Goal: Task Accomplishment & Management: Manage account settings

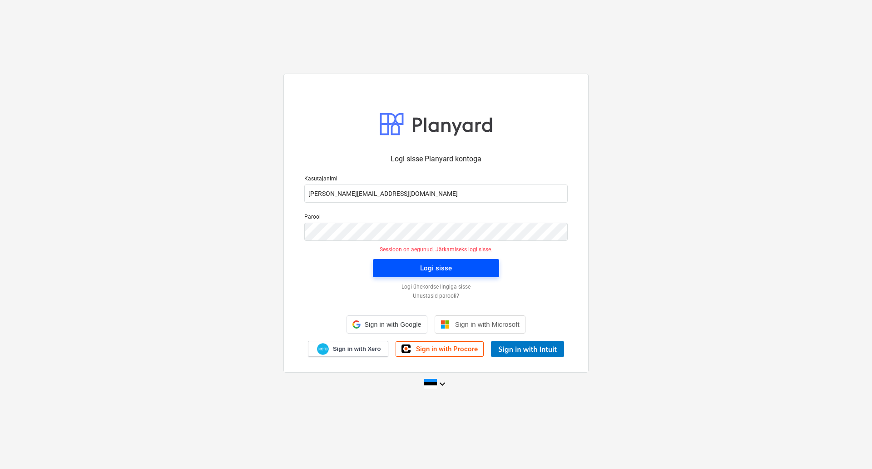
click at [418, 271] on span "Logi sisse" at bounding box center [436, 268] width 104 height 12
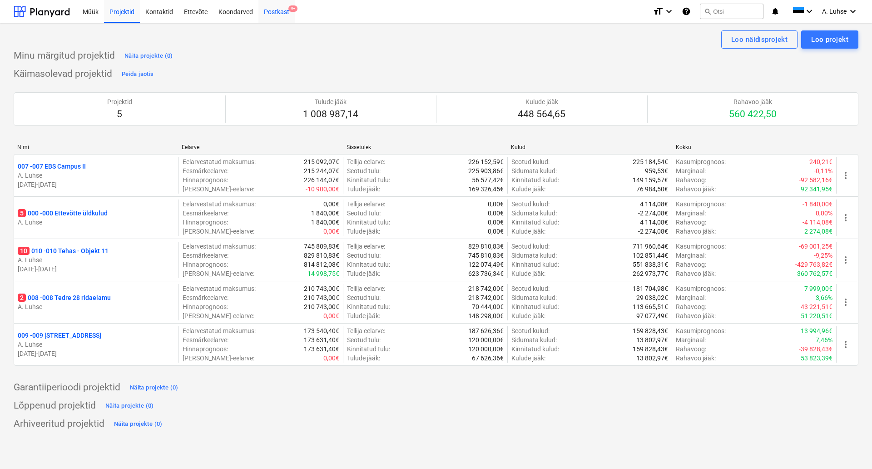
click at [273, 14] on div "Postkast 9+" at bounding box center [276, 11] width 36 height 23
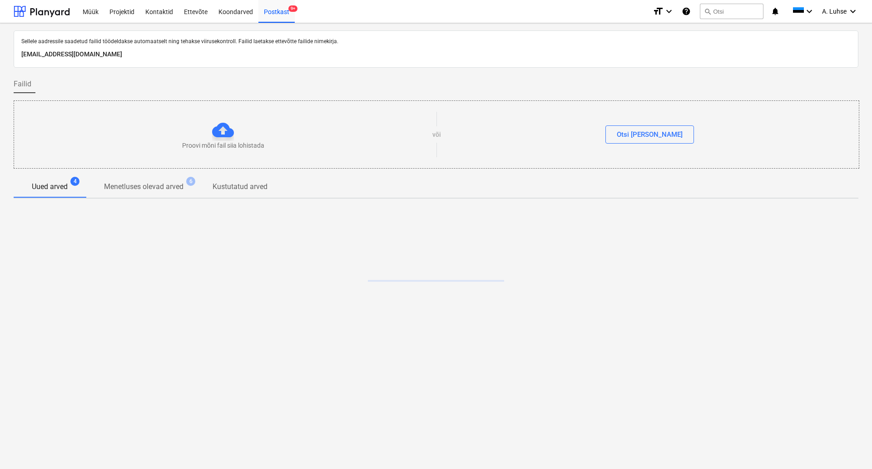
click at [228, 147] on div "Proovi mõni fail siia lohistada" at bounding box center [223, 134] width 418 height 31
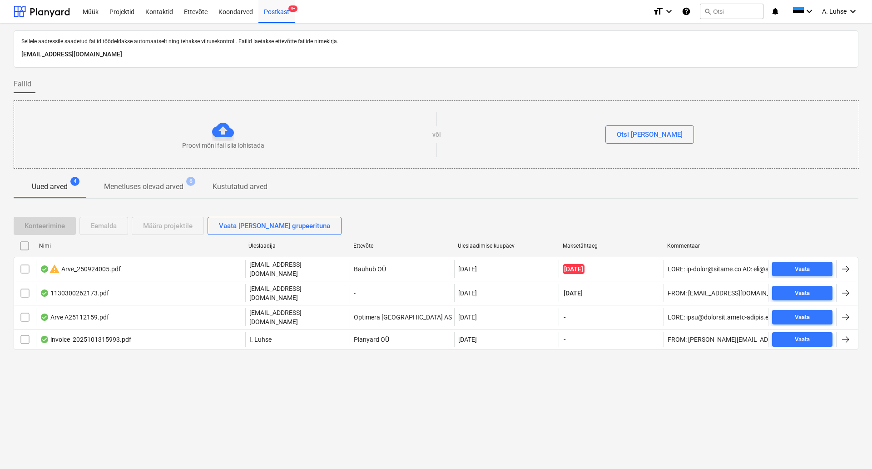
click at [245, 86] on div "Failid" at bounding box center [436, 84] width 845 height 18
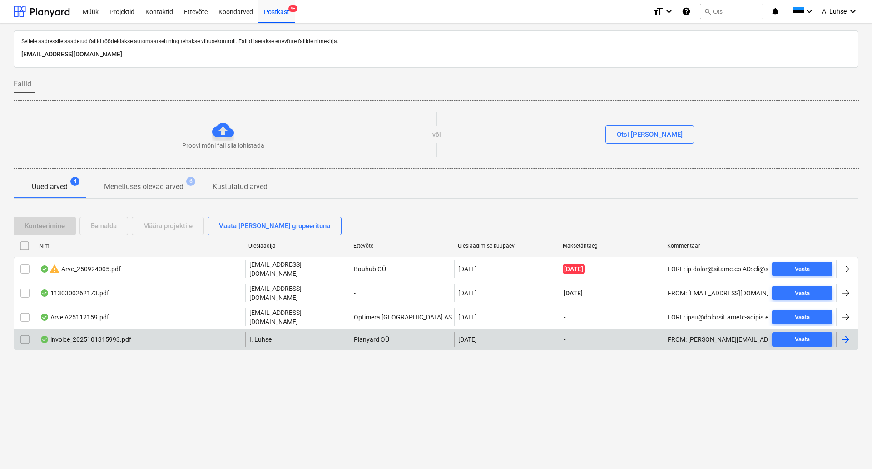
click at [170, 332] on div "invoice_2025101315993.pdf" at bounding box center [140, 339] width 209 height 15
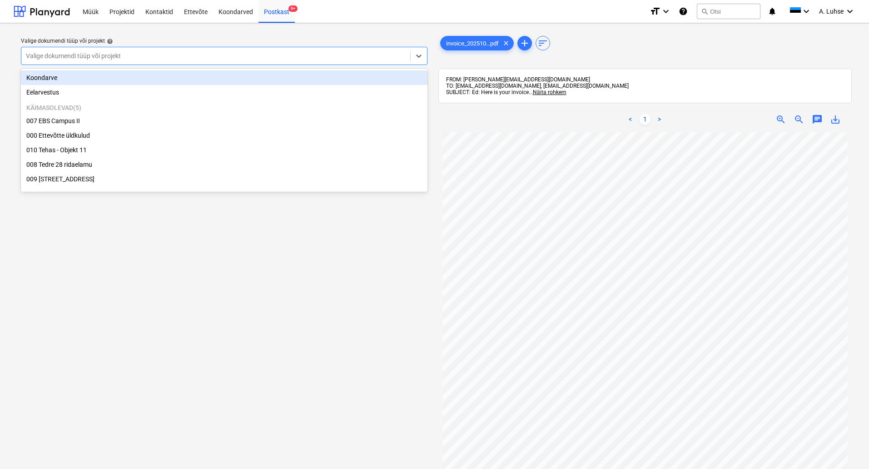
click at [361, 57] on div at bounding box center [216, 55] width 380 height 9
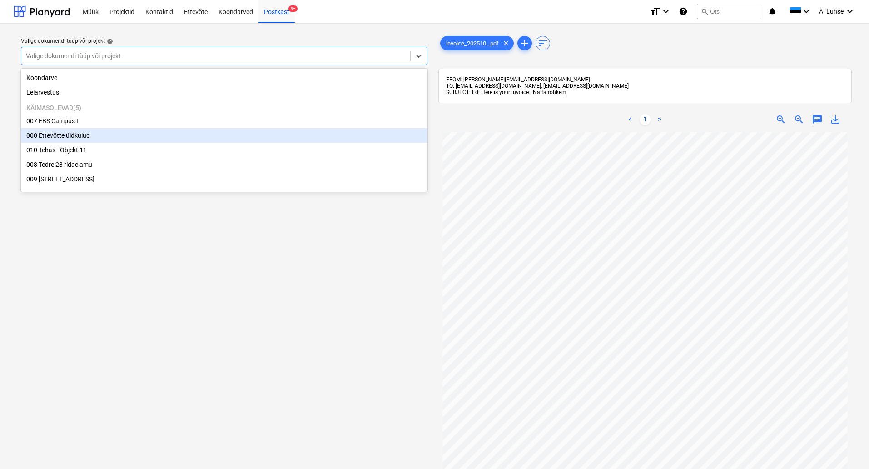
click at [308, 135] on div "000 Ettevõtte üldkulud" at bounding box center [224, 135] width 407 height 15
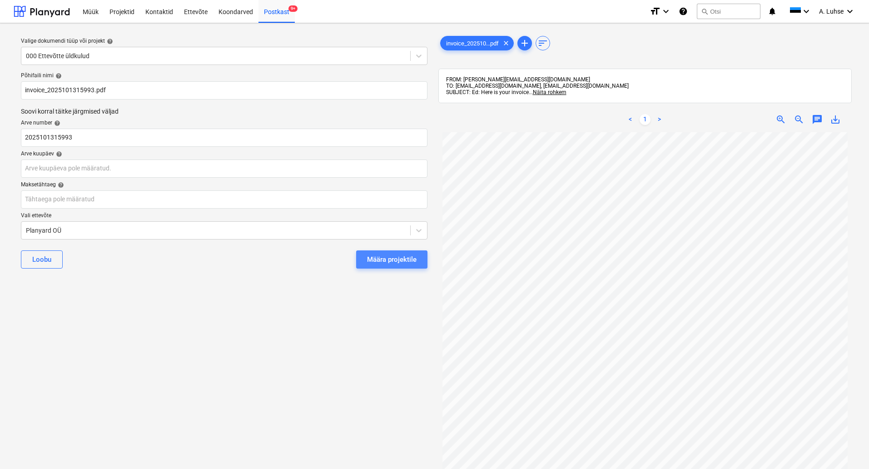
click at [387, 257] on div "Määra projektile" at bounding box center [392, 259] width 50 height 12
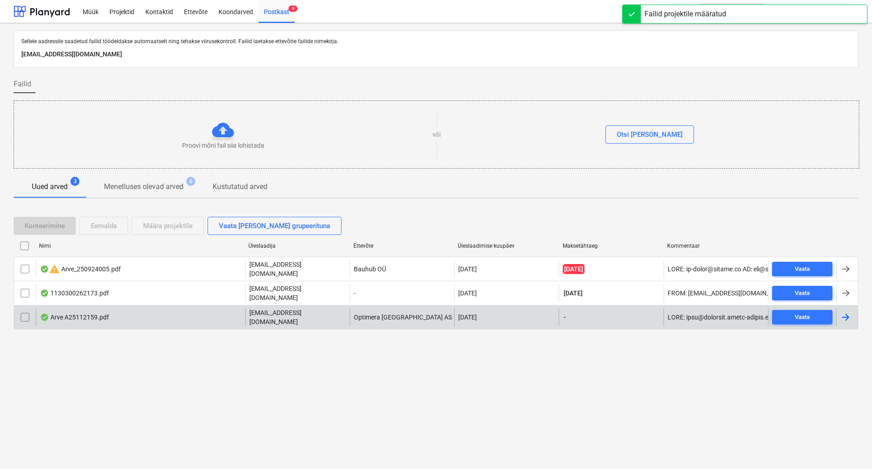
click at [213, 311] on div "Arve A25112159.pdf" at bounding box center [140, 317] width 209 height 18
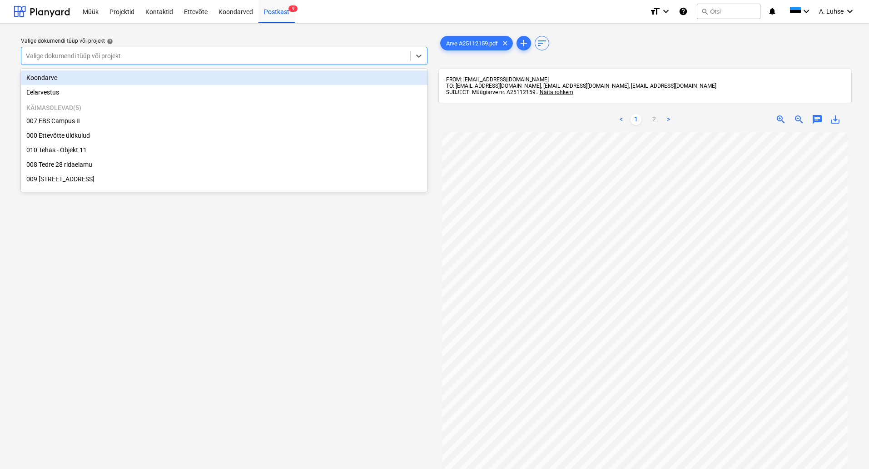
click at [378, 55] on div at bounding box center [216, 55] width 380 height 9
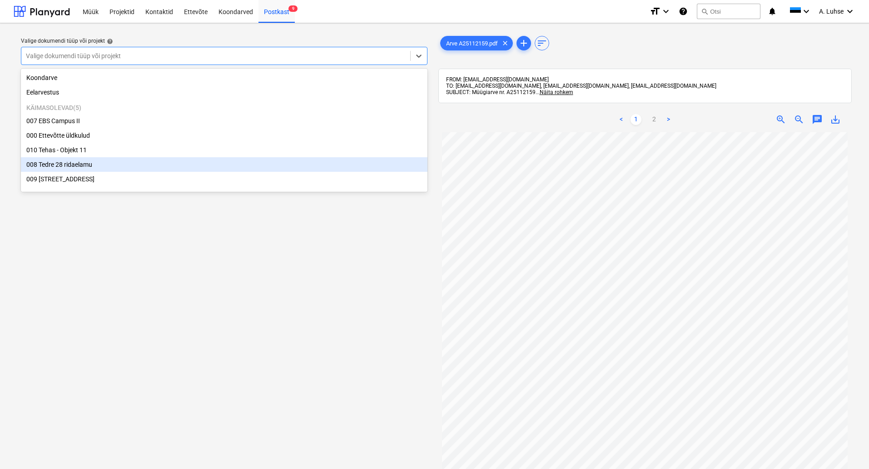
click at [341, 167] on div "008 Tedre 28 ridaelamu" at bounding box center [224, 164] width 407 height 15
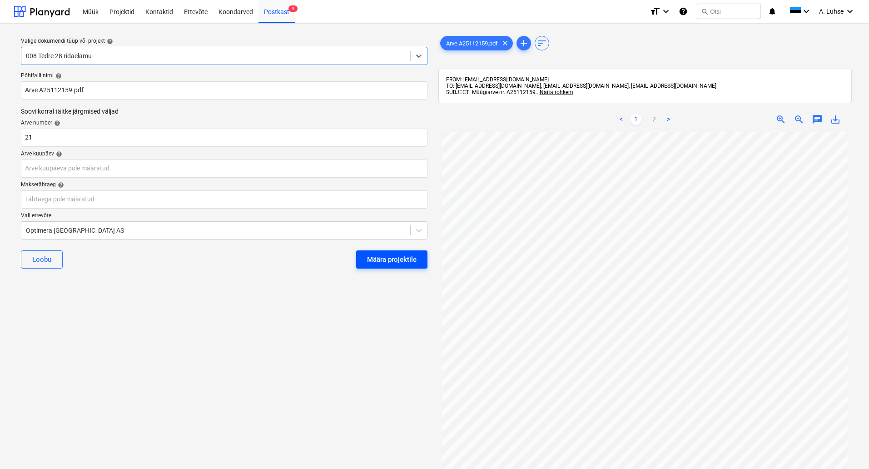
click at [388, 263] on div "Määra projektile" at bounding box center [392, 259] width 50 height 12
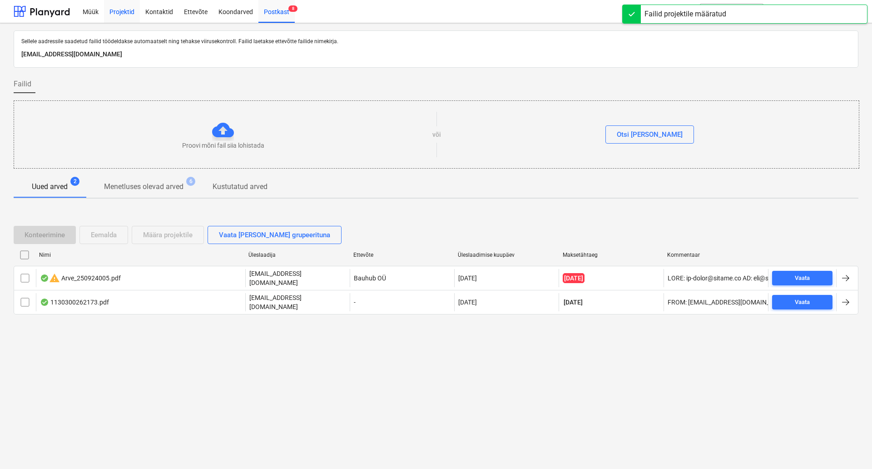
click at [119, 7] on div "Projektid" at bounding box center [122, 11] width 36 height 23
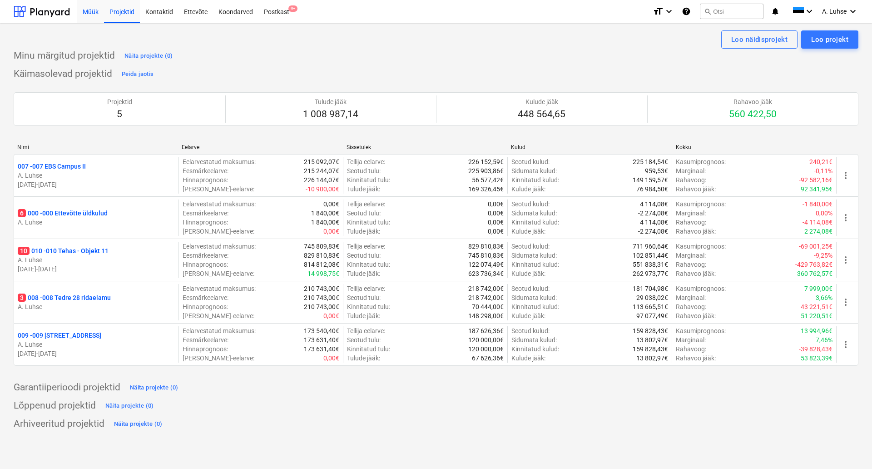
drag, startPoint x: 45, startPoint y: 12, endPoint x: 87, endPoint y: 13, distance: 41.8
click at [45, 12] on div at bounding box center [42, 11] width 56 height 23
click at [96, 11] on div "Müük" at bounding box center [90, 11] width 27 height 23
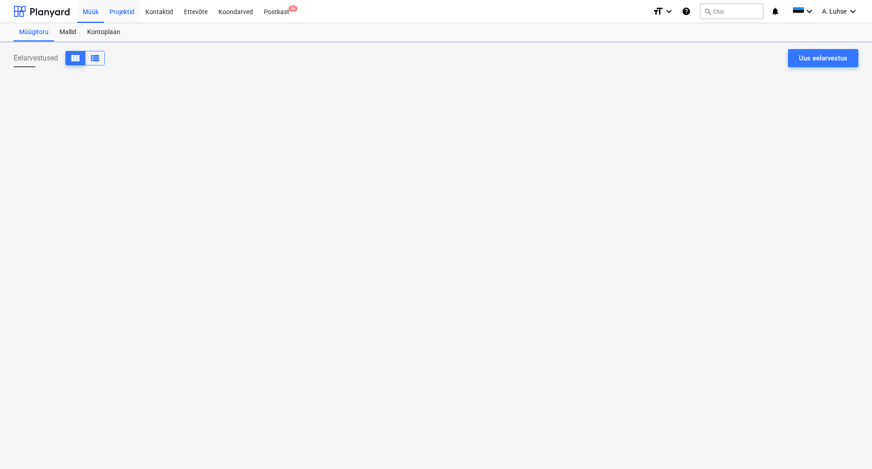
click at [114, 14] on div "Projektid" at bounding box center [122, 11] width 36 height 23
